Goal: Navigation & Orientation: Understand site structure

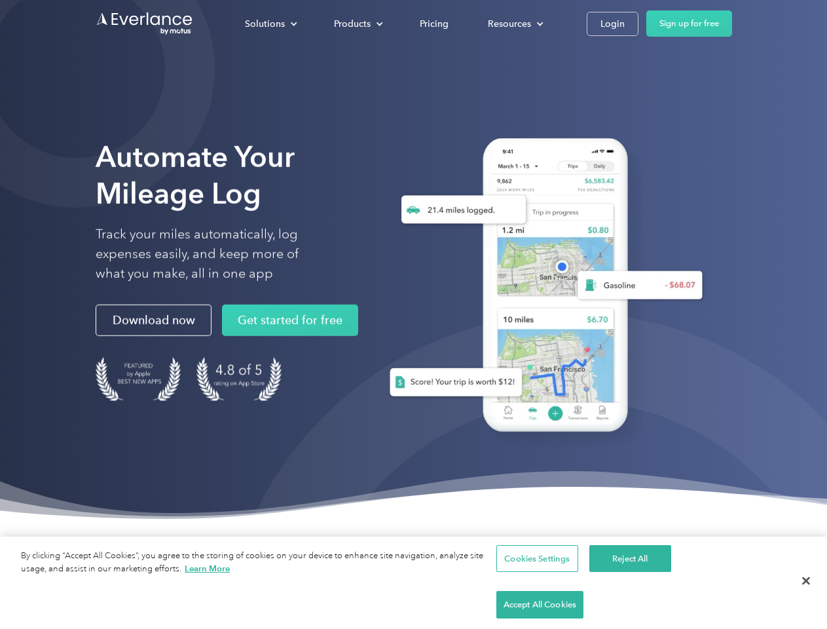
click at [271, 24] on div "Solutions" at bounding box center [265, 24] width 40 height 16
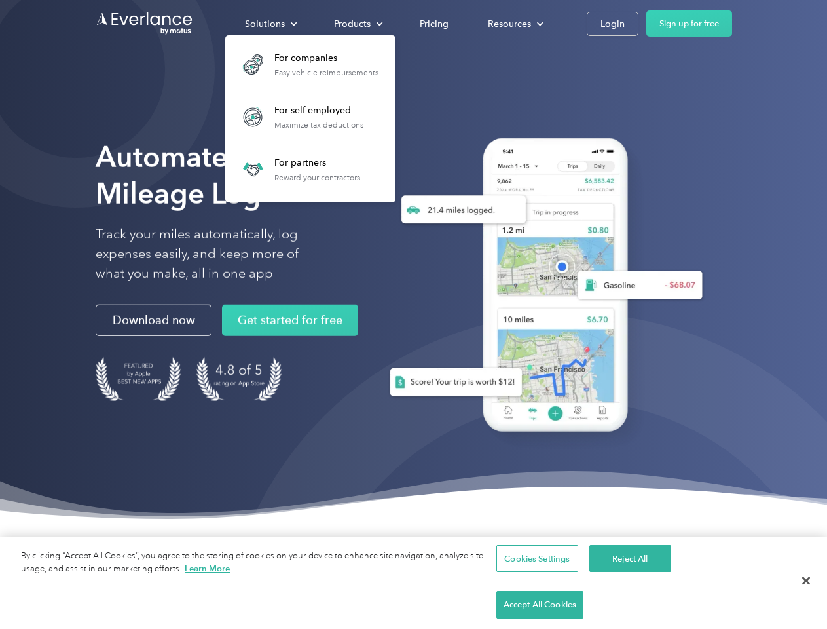
click at [357, 24] on div "Products" at bounding box center [352, 24] width 37 height 16
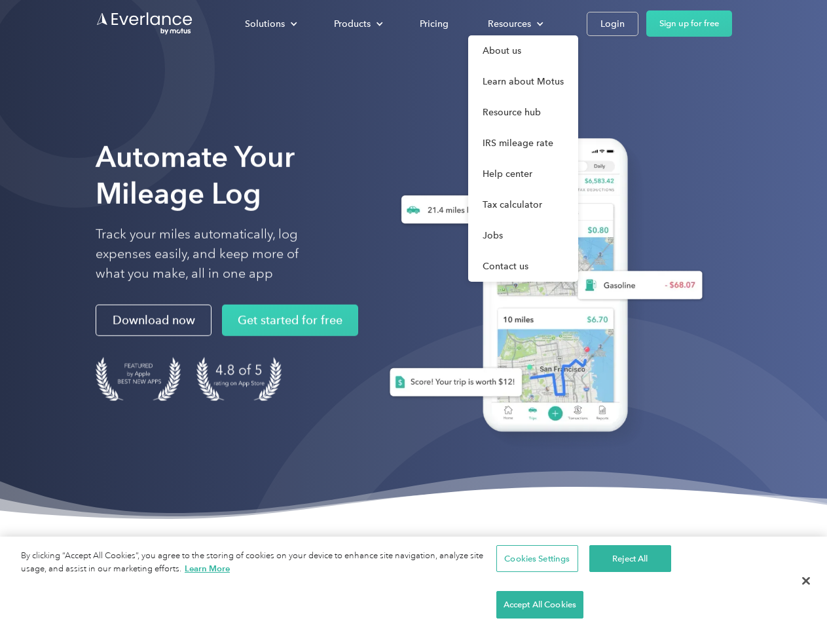
click at [514, 24] on div "Resources" at bounding box center [509, 24] width 43 height 16
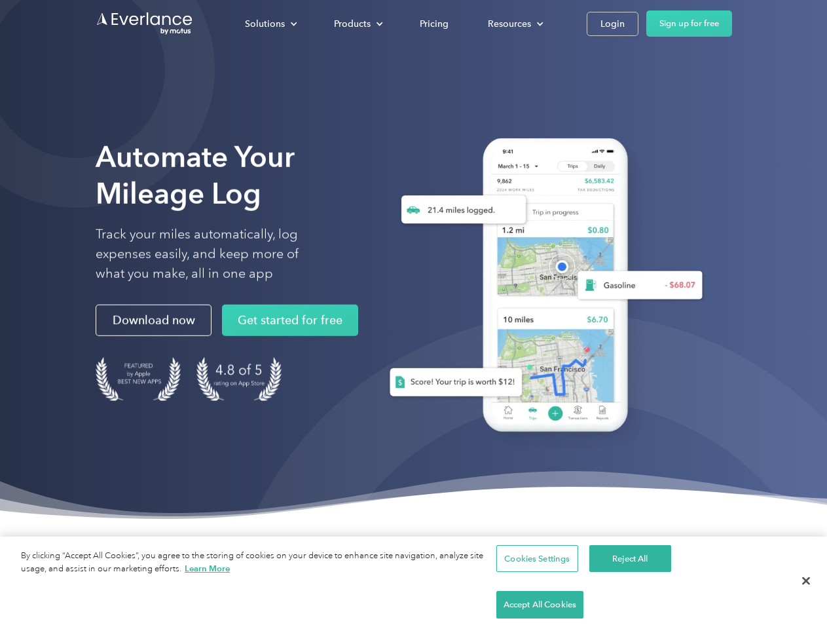
click at [535, 573] on button "Cookies Settings" at bounding box center [538, 559] width 82 height 28
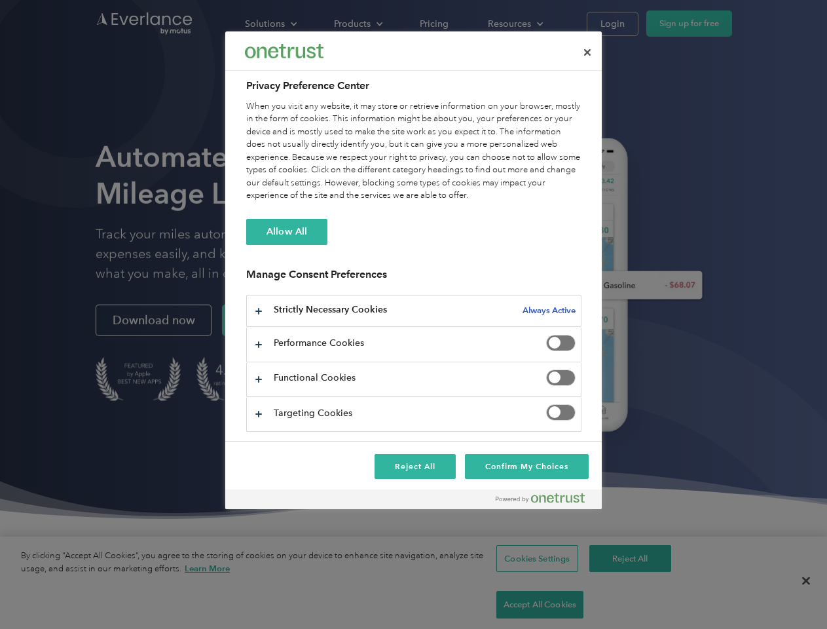
click at [628, 605] on div at bounding box center [413, 314] width 827 height 629
click at [725, 605] on div at bounding box center [413, 314] width 827 height 629
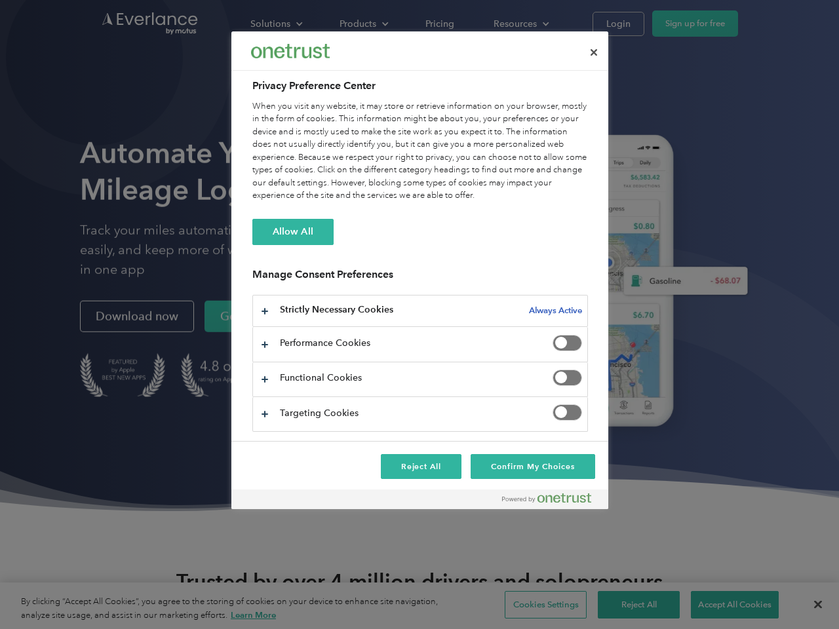
click at [806, 605] on div at bounding box center [419, 314] width 839 height 629
